Goal: Register for event/course

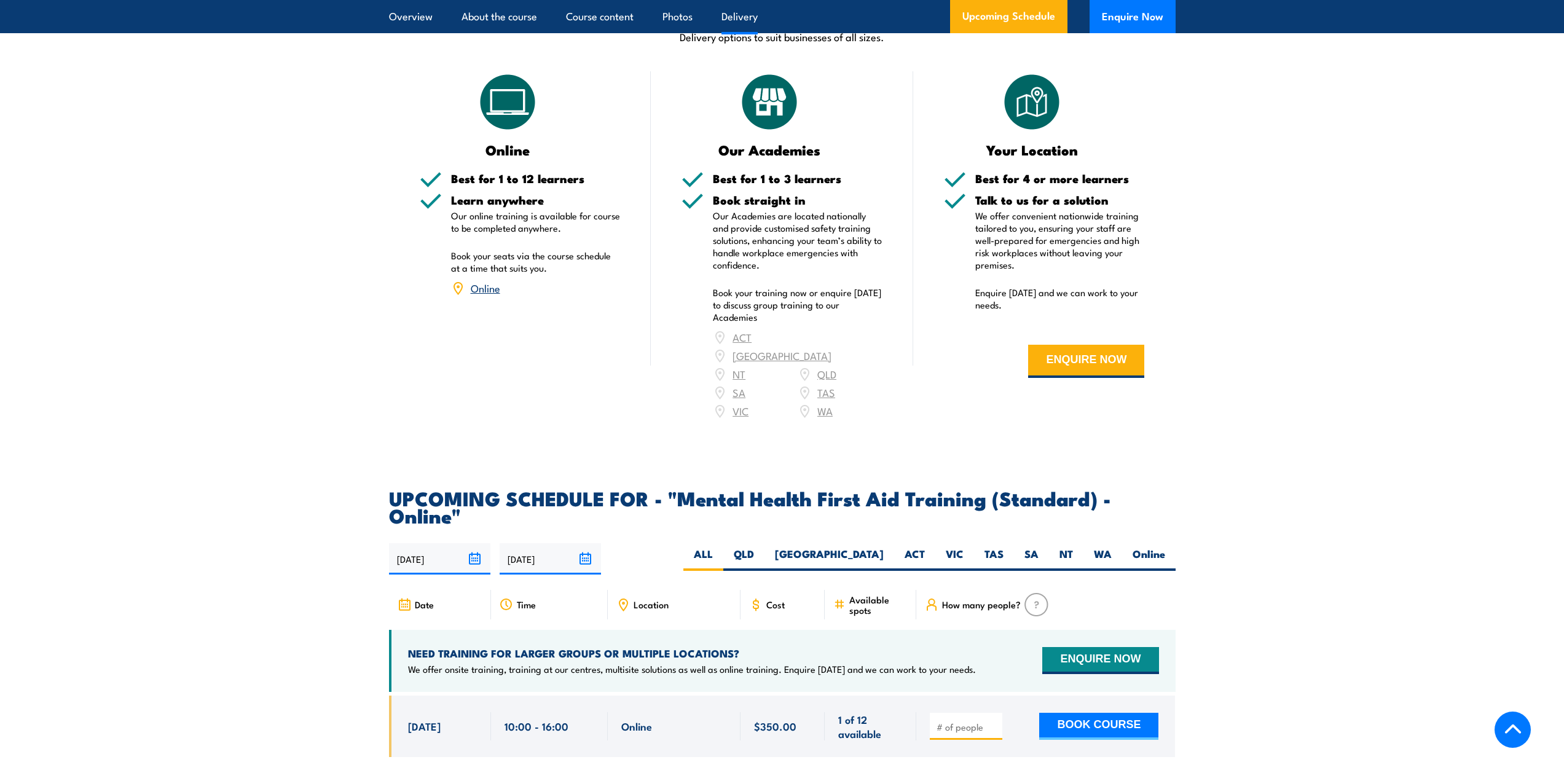
scroll to position [2090, 0]
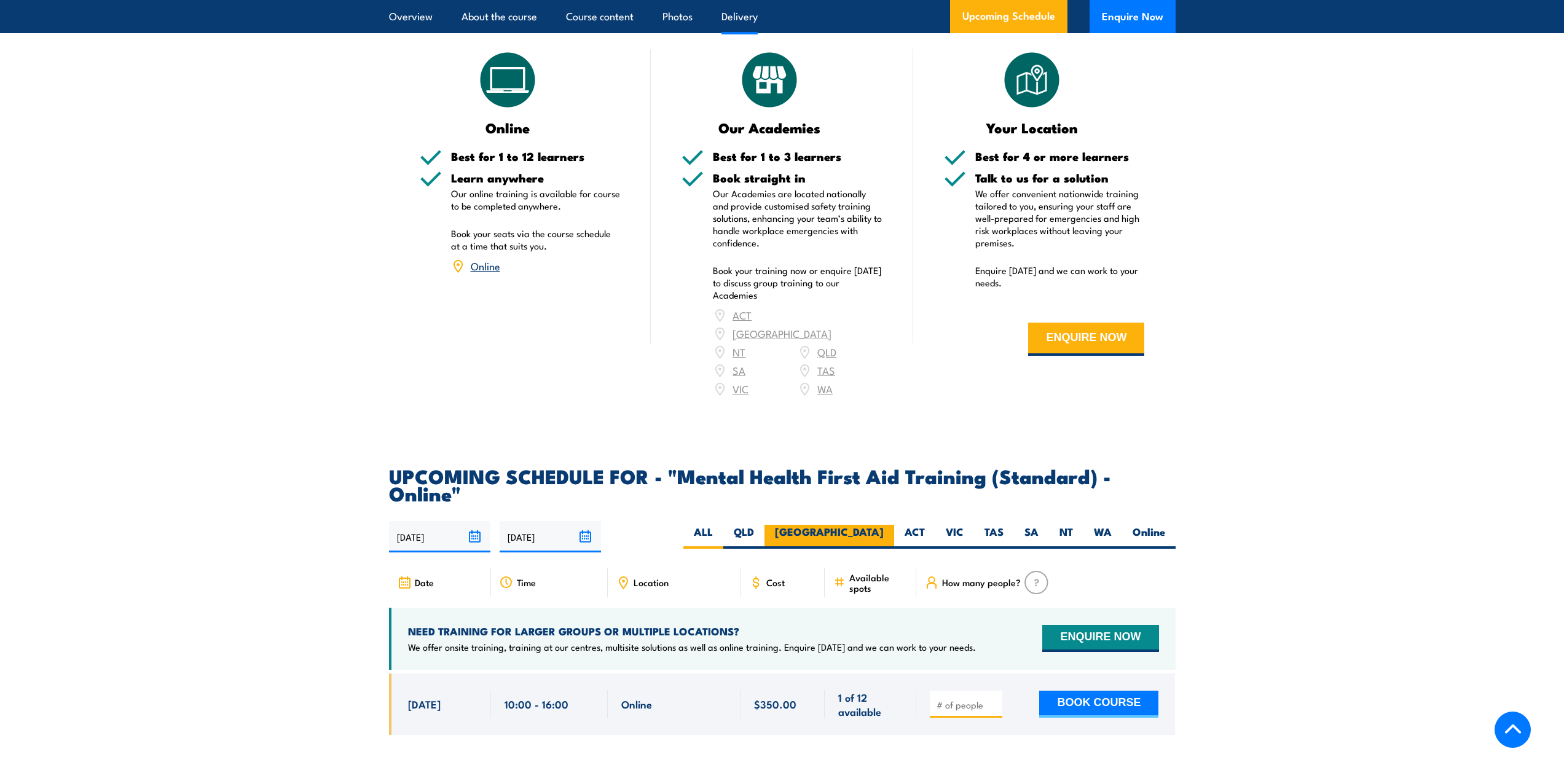
click at [864, 525] on label "[GEOGRAPHIC_DATA]" at bounding box center [830, 537] width 130 height 24
click at [884, 525] on input "[GEOGRAPHIC_DATA]" at bounding box center [888, 529] width 8 height 8
radio input "true"
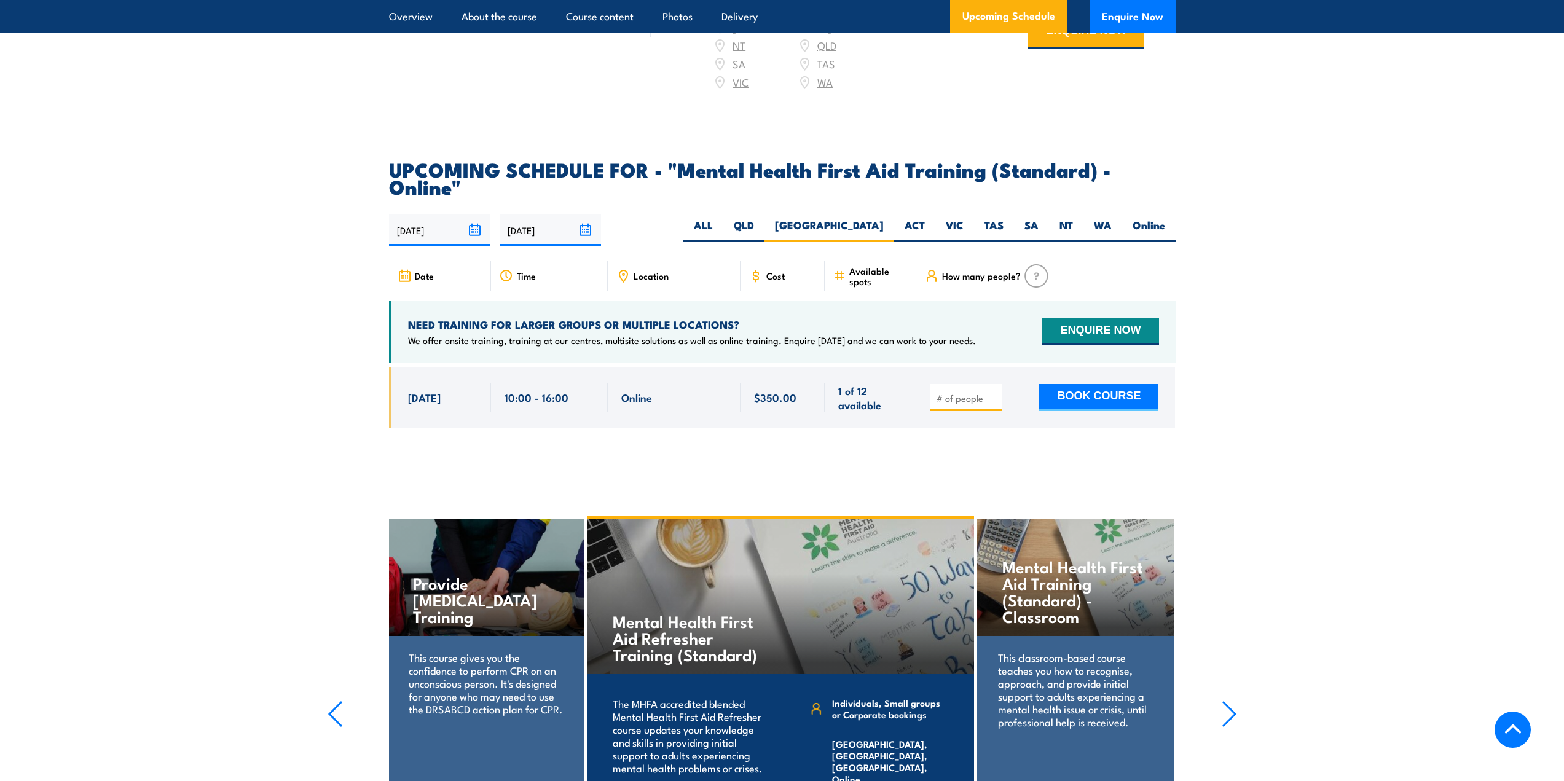
scroll to position [2397, 0]
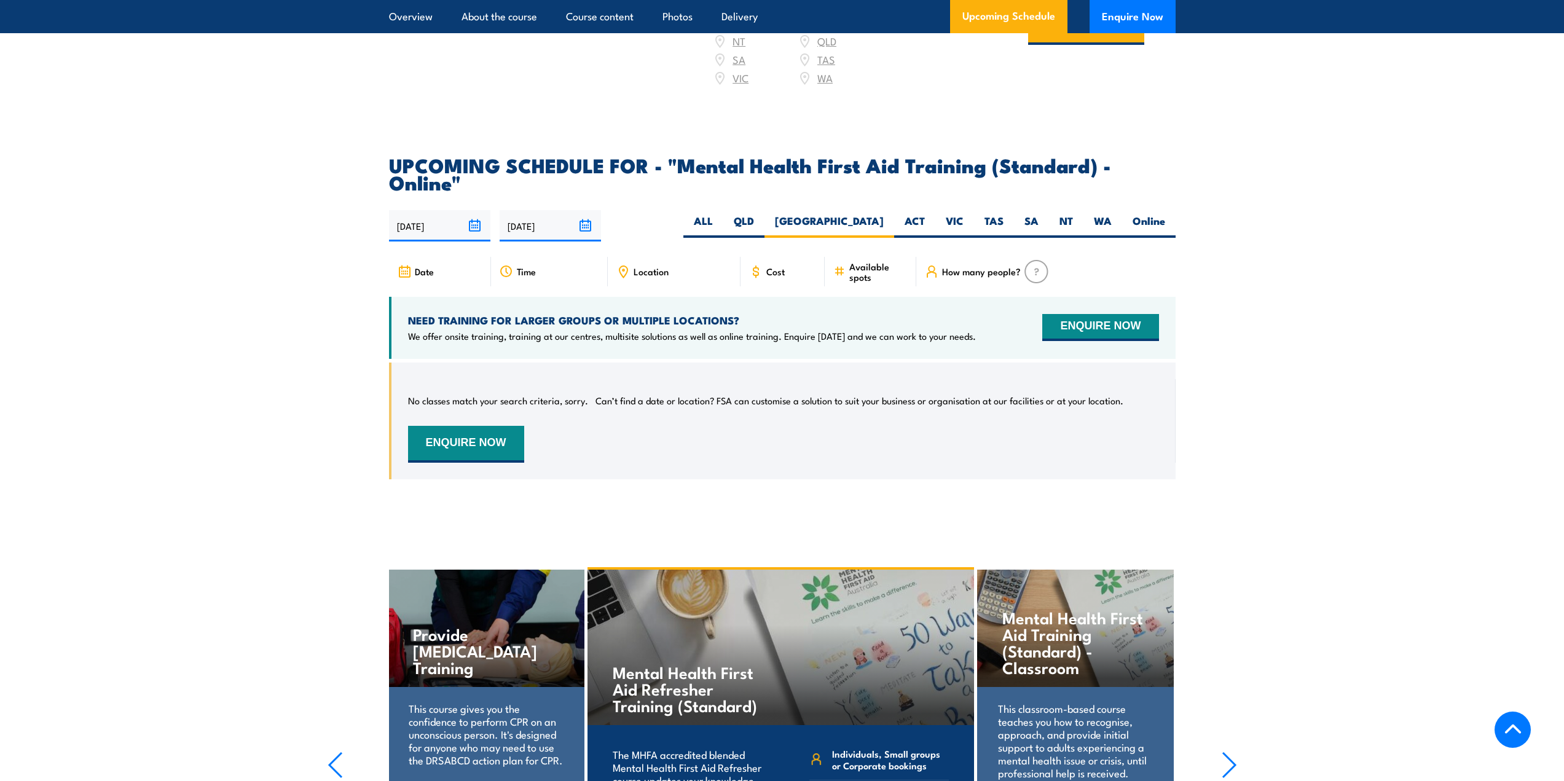
scroll to position [2339, 0]
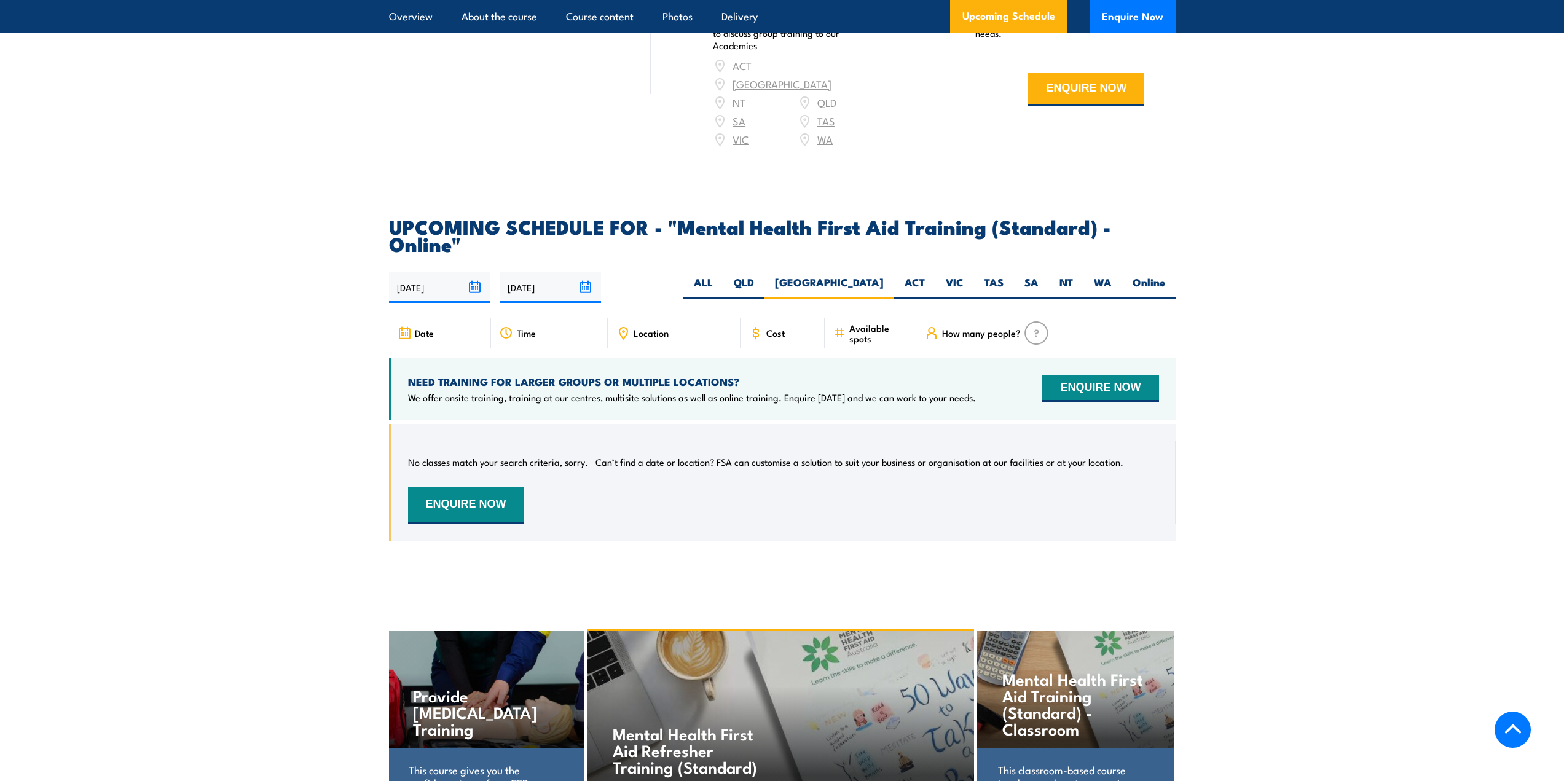
click at [1061, 218] on h2 "UPCOMING SCHEDULE FOR - "Mental Health First Aid Training (Standard) - Online"" at bounding box center [782, 235] width 787 height 34
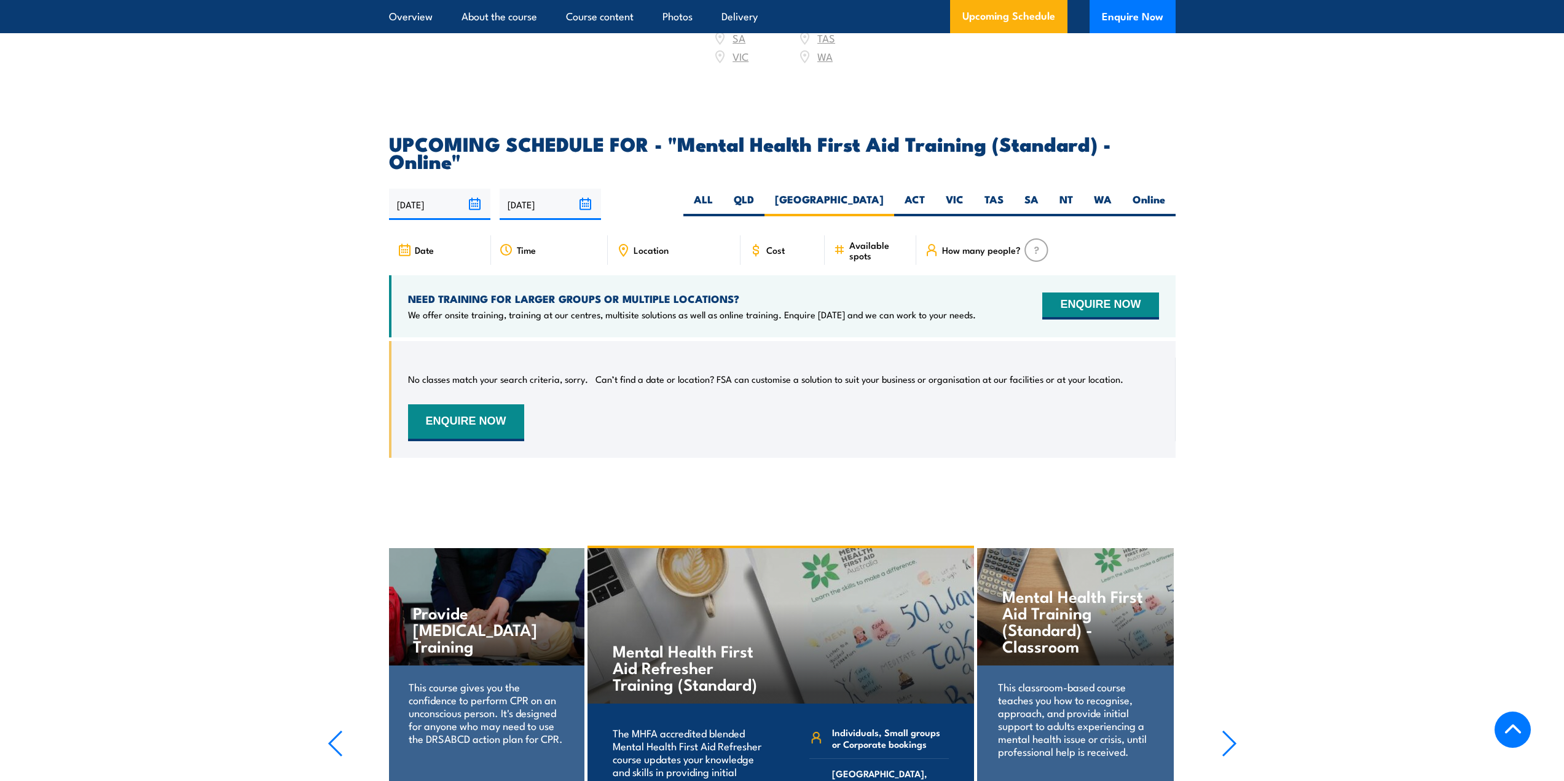
scroll to position [2401, 0]
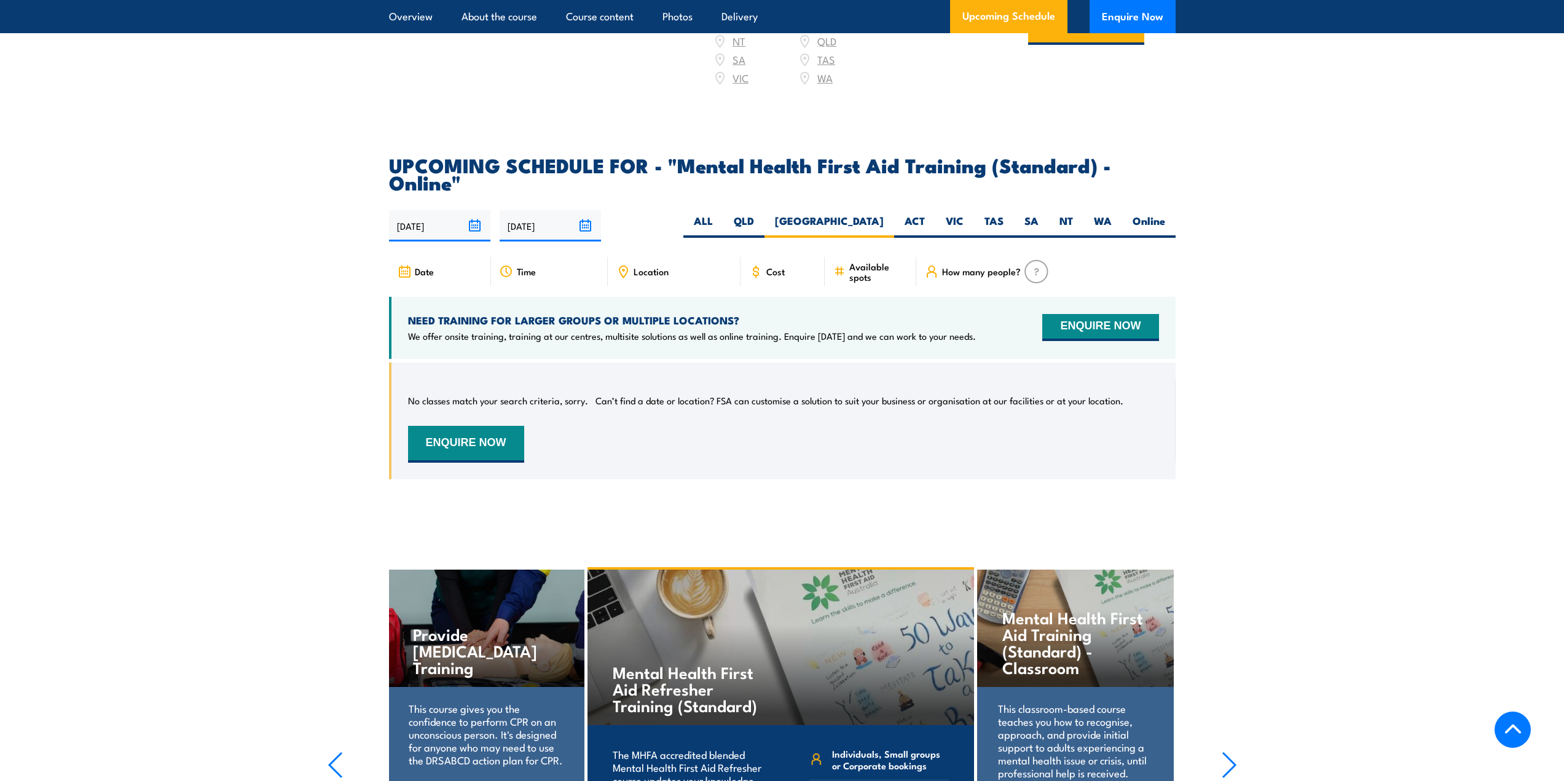
click at [771, 266] on span "Cost" at bounding box center [775, 271] width 18 height 10
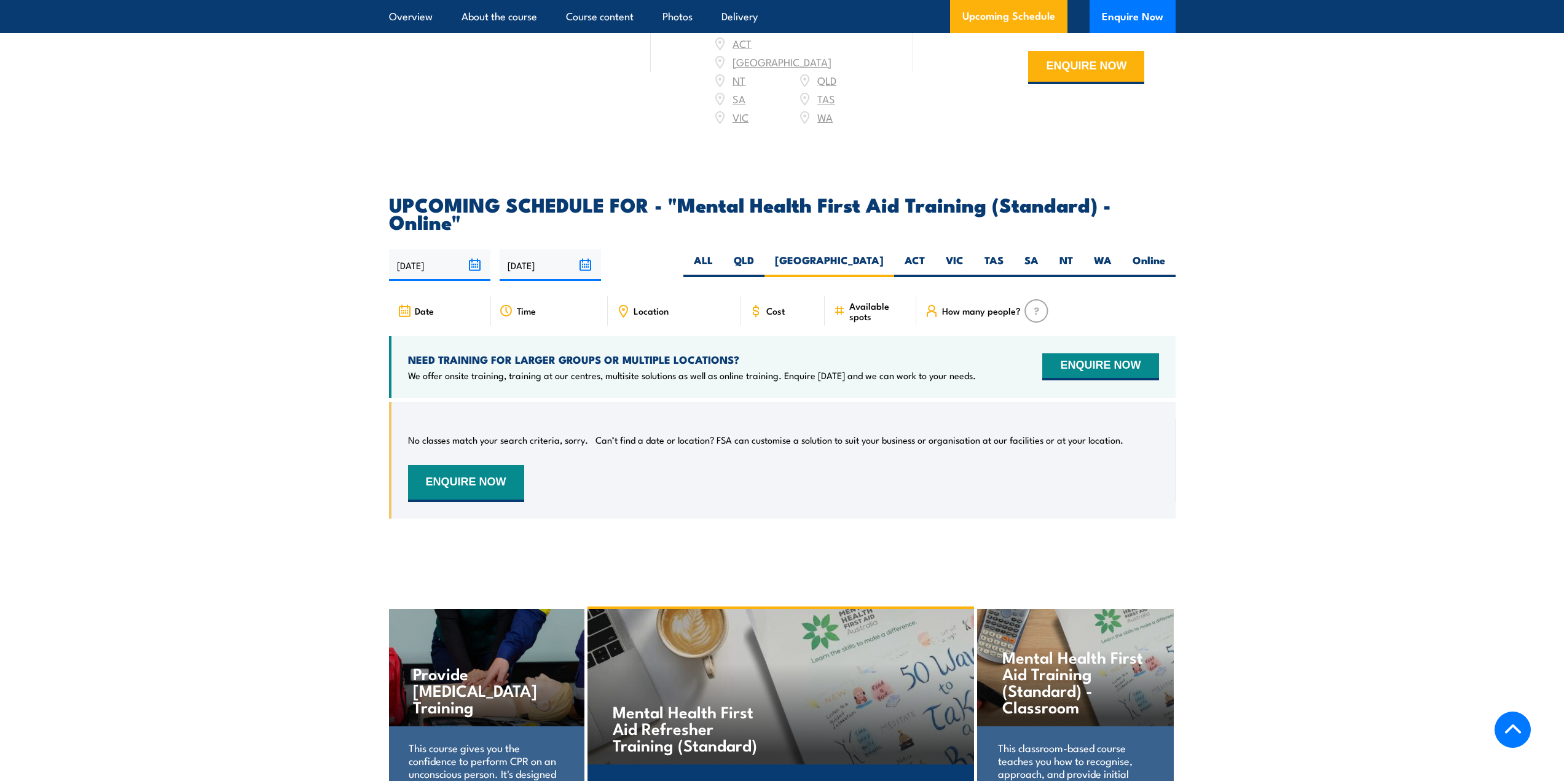
scroll to position [2339, 0]
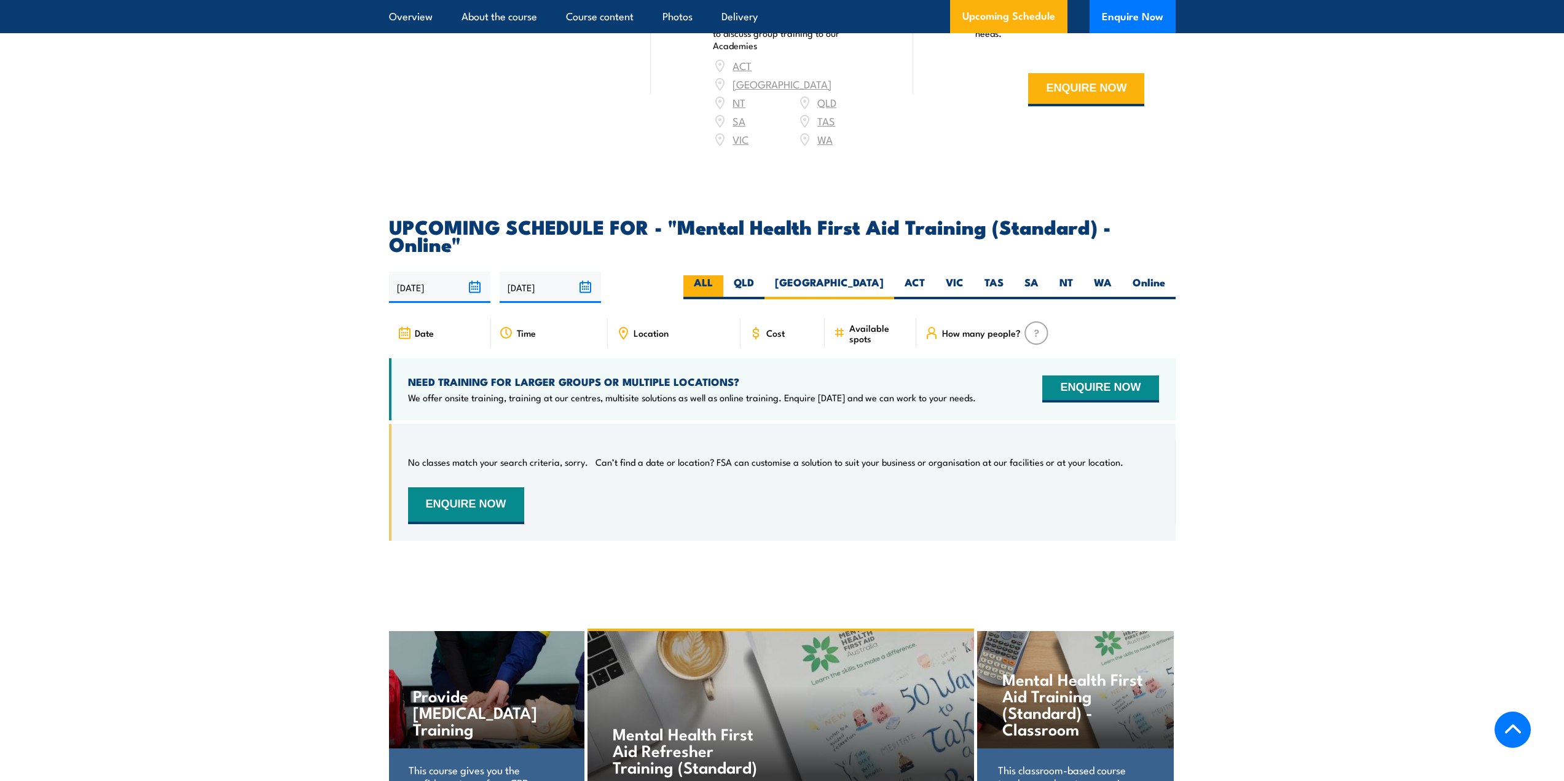
click at [723, 275] on label "ALL" at bounding box center [703, 287] width 40 height 24
click at [721, 275] on input "ALL" at bounding box center [717, 279] width 8 height 8
radio input "true"
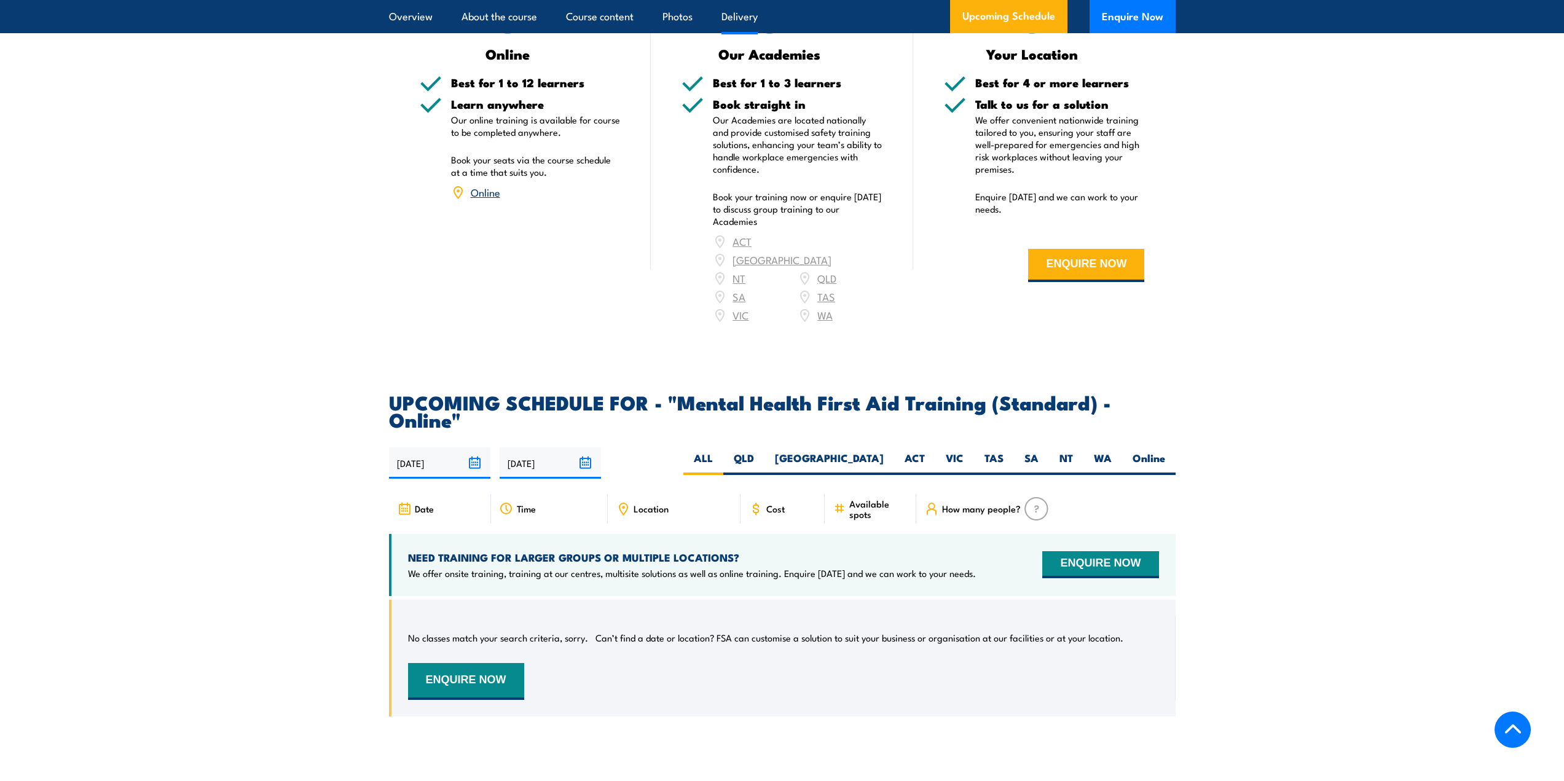
scroll to position [2093, 0]
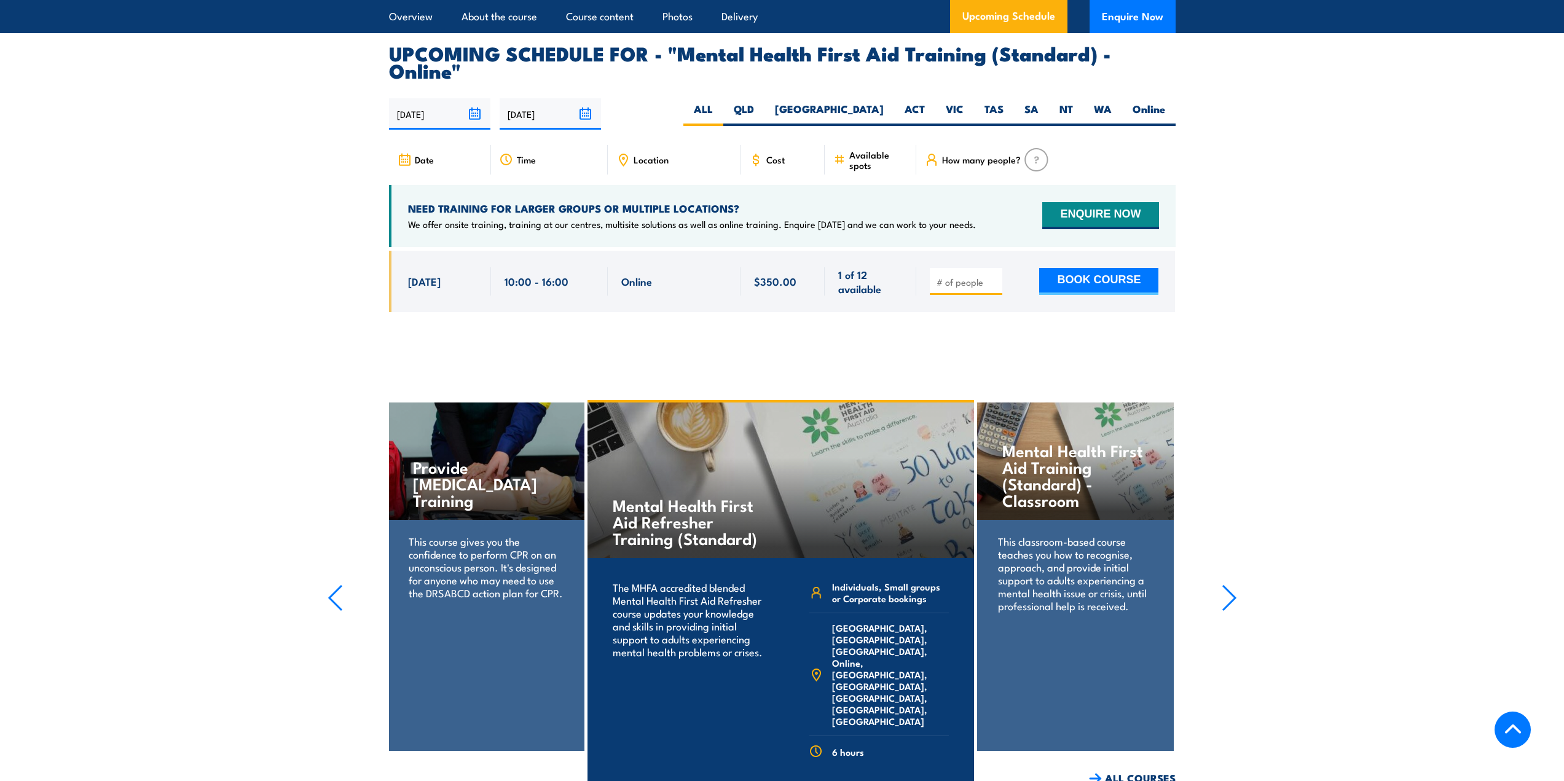
scroll to position [2523, 0]
